Goal: Find specific fact: Find specific fact

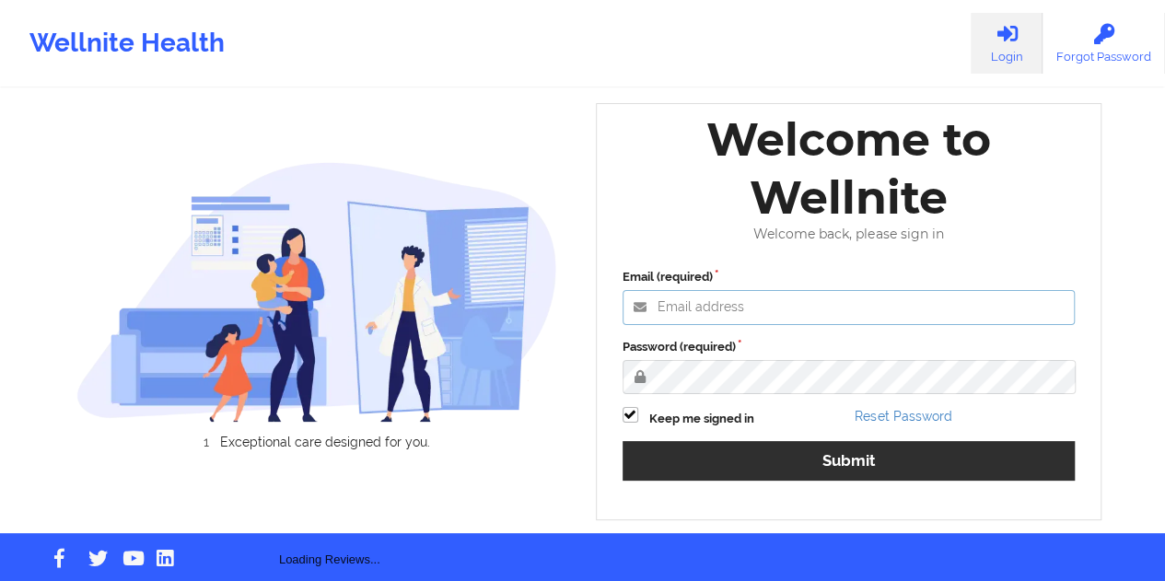
type input "[EMAIL_ADDRESS][DOMAIN_NAME]"
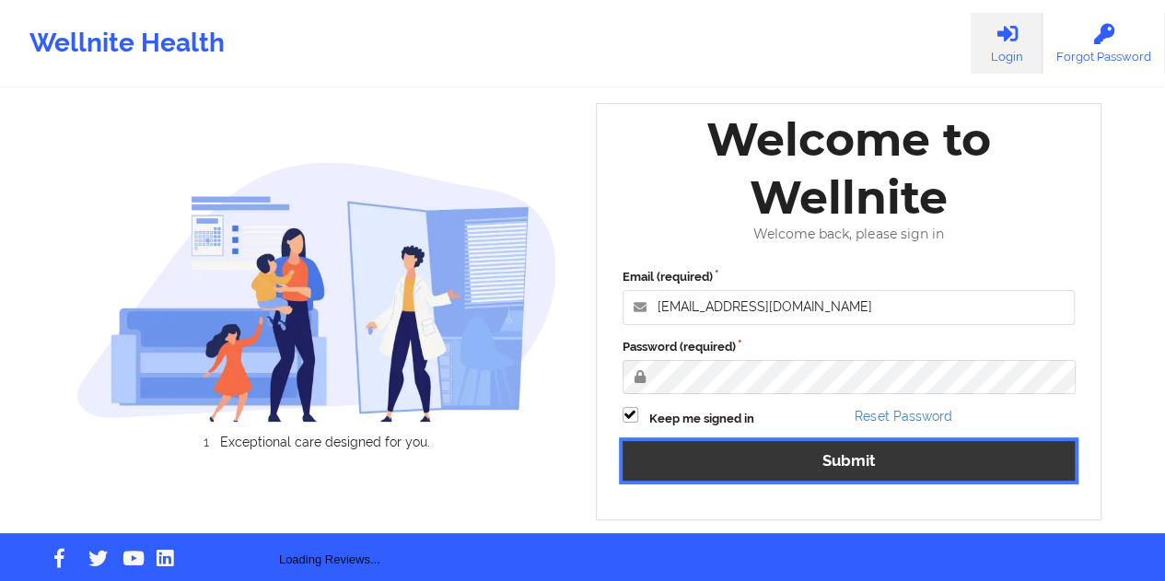
click at [812, 458] on button "Submit" at bounding box center [848, 461] width 453 height 40
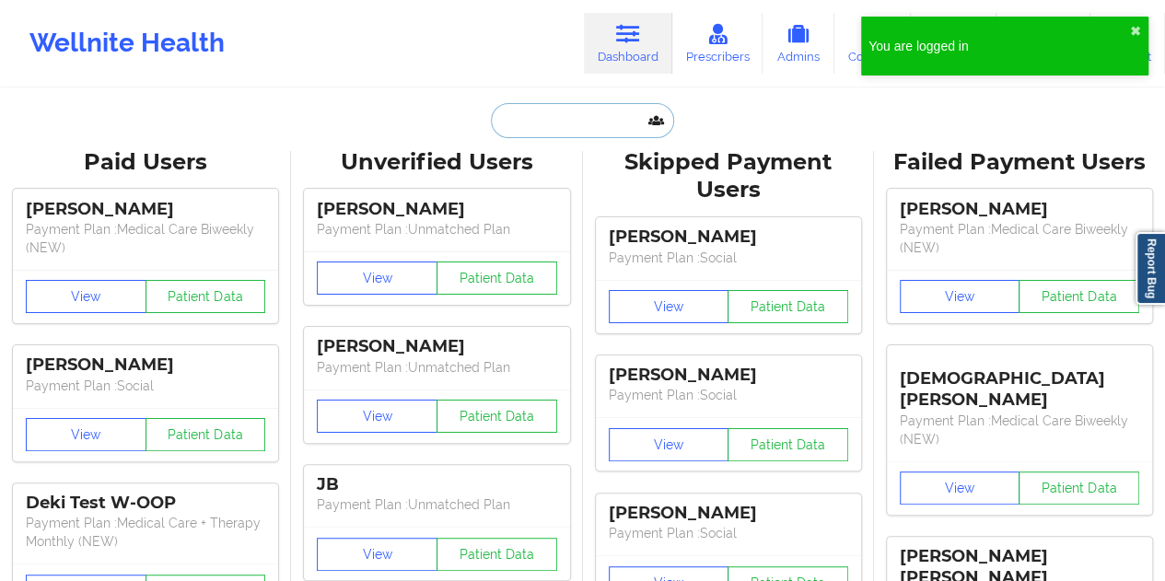
click at [568, 124] on input "text" at bounding box center [582, 120] width 182 height 35
paste input "[PERSON_NAME]"
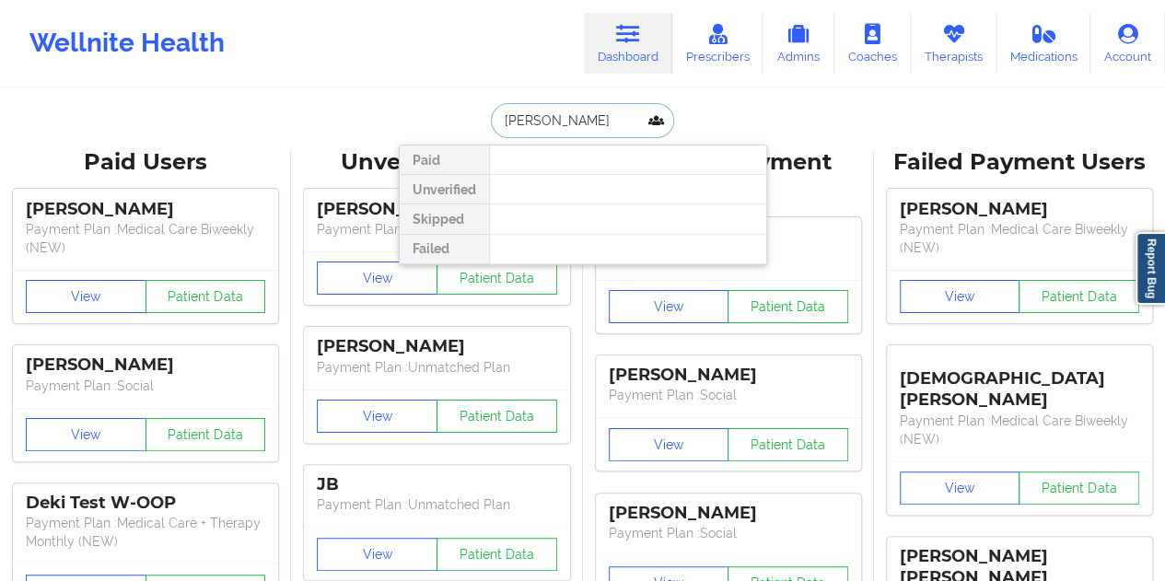
click at [549, 117] on input "[PERSON_NAME]" at bounding box center [582, 120] width 182 height 35
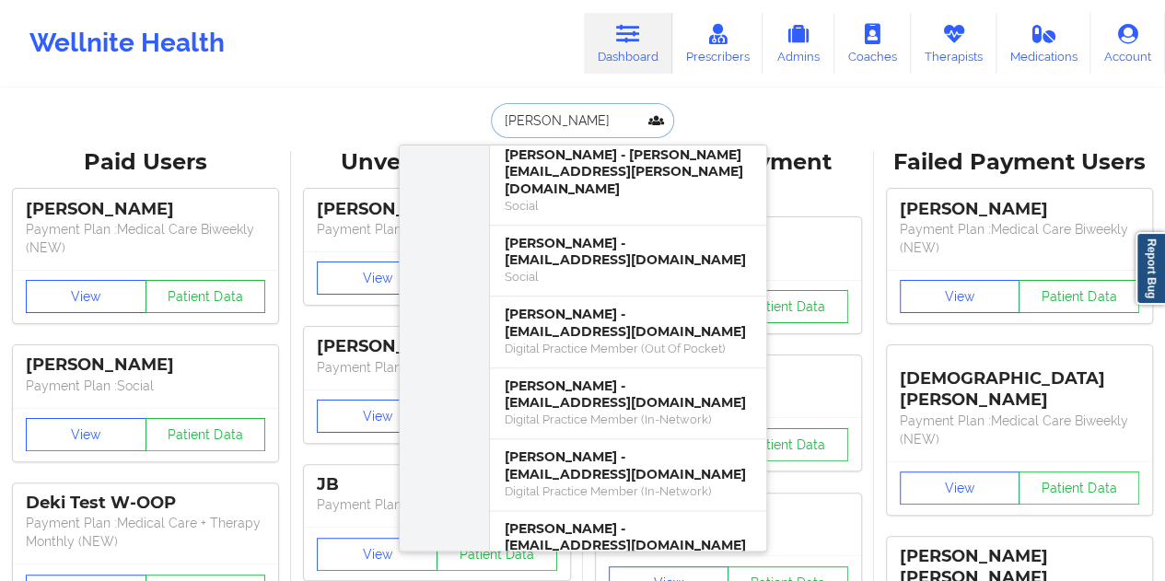
scroll to position [1013, 0]
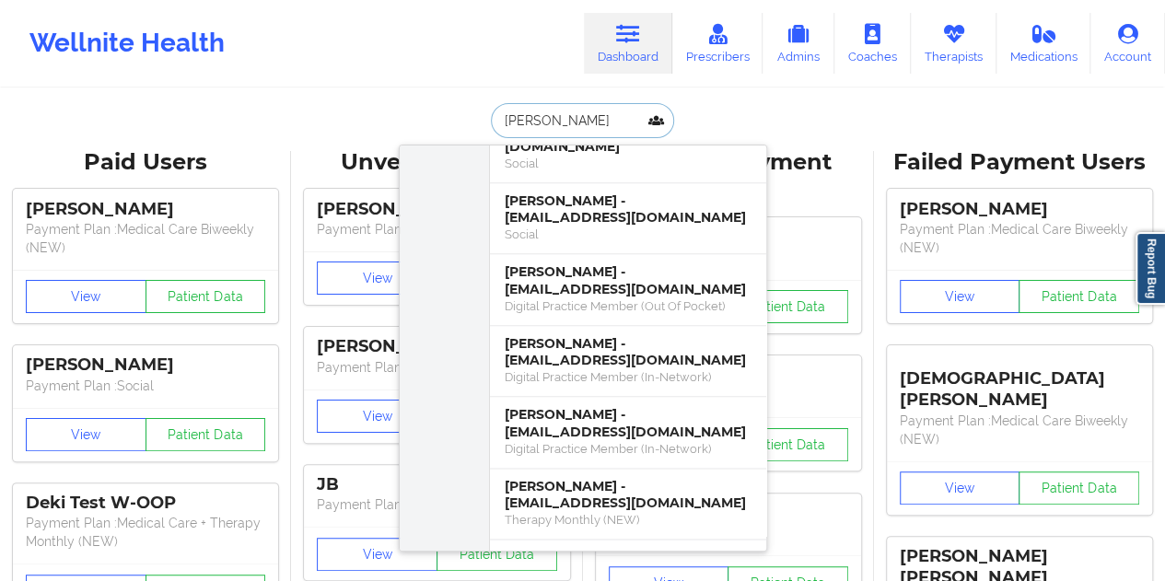
click at [557, 117] on input "[PERSON_NAME]" at bounding box center [582, 120] width 182 height 35
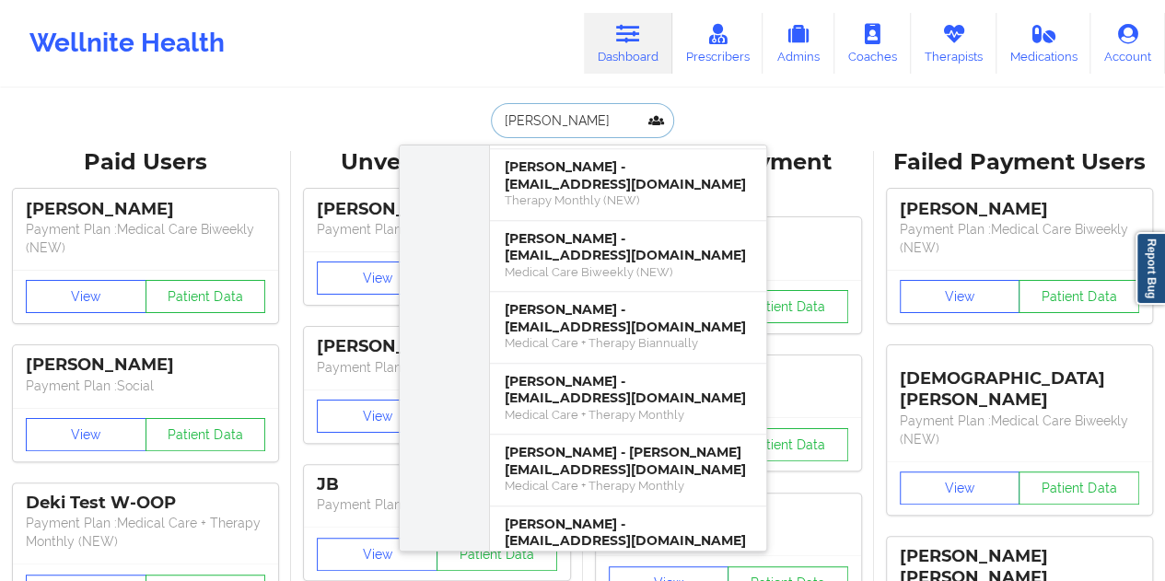
type input "[PERSON_NAME]"
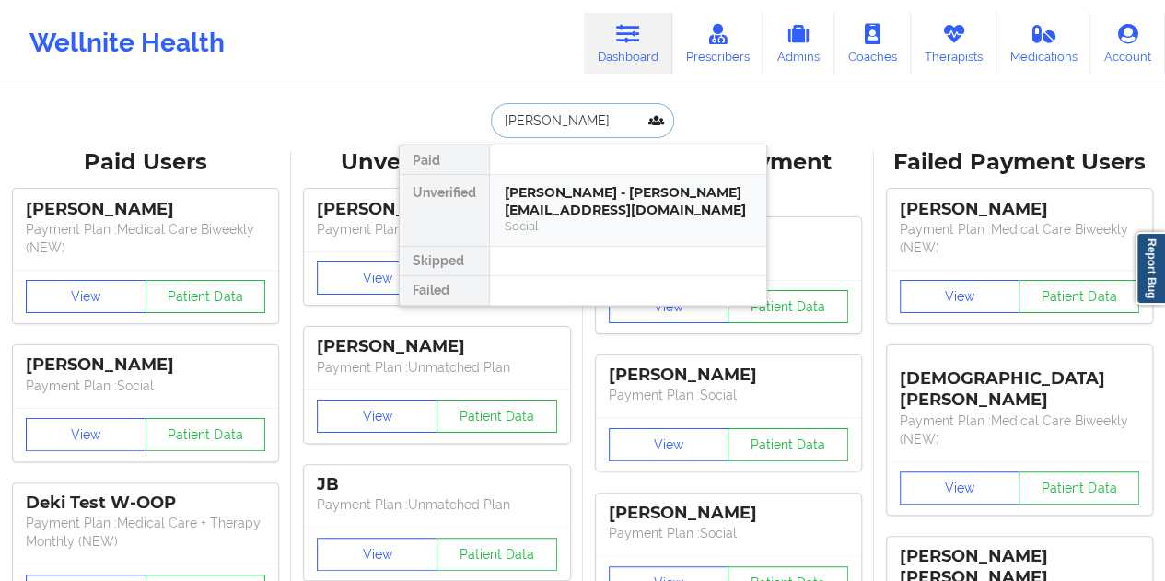
scroll to position [0, 0]
click at [556, 191] on div "[PERSON_NAME] - [PERSON_NAME][EMAIL_ADDRESS][DOMAIN_NAME]" at bounding box center [627, 201] width 247 height 34
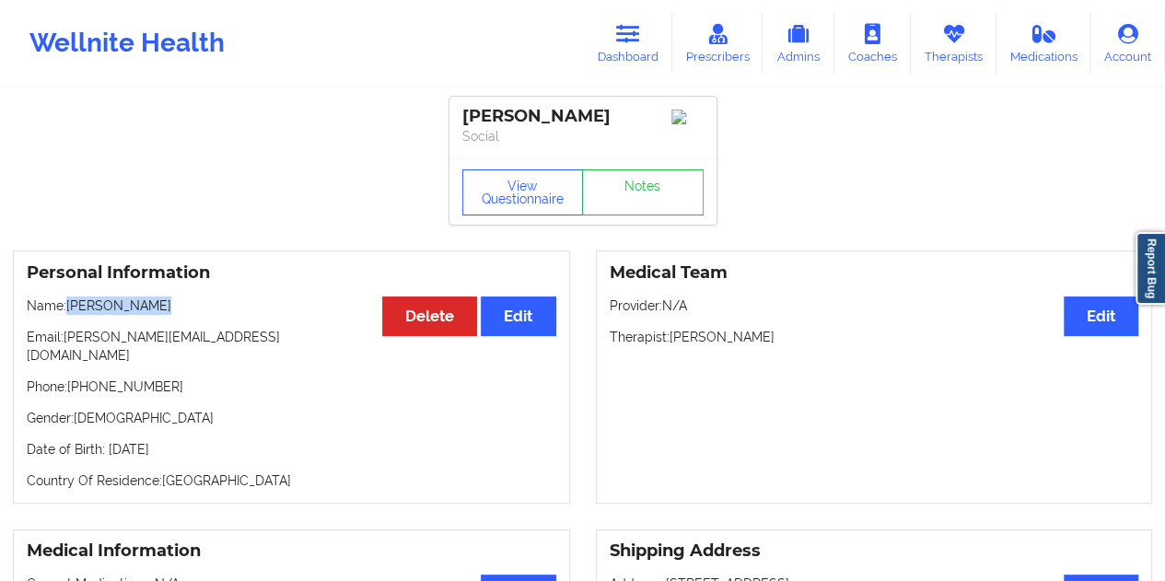
drag, startPoint x: 117, startPoint y: 308, endPoint x: 66, endPoint y: 308, distance: 50.6
click at [66, 308] on p "Name: [PERSON_NAME]" at bounding box center [291, 305] width 529 height 18
copy p "[PERSON_NAME]"
